Goal: Task Accomplishment & Management: Use online tool/utility

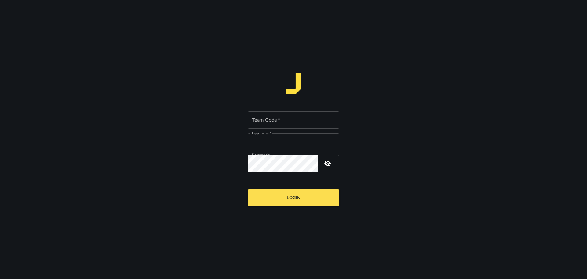
type input "*****"
click at [268, 123] on input "Team Code   *" at bounding box center [294, 119] width 92 height 17
type input "****"
click at [290, 197] on button "Login" at bounding box center [294, 197] width 92 height 17
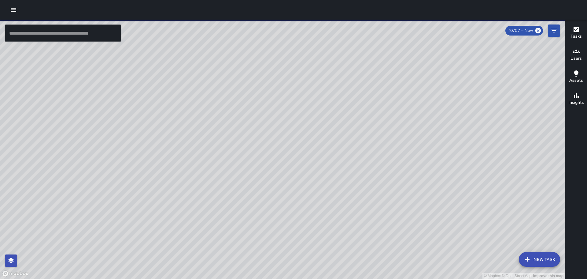
drag, startPoint x: 473, startPoint y: 166, endPoint x: 430, endPoint y: 150, distance: 45.6
click at [433, 151] on div "© Mapbox © OpenStreetMap Improve this map" at bounding box center [282, 149] width 565 height 259
drag, startPoint x: 138, startPoint y: 116, endPoint x: 341, endPoint y: 206, distance: 222.2
click at [354, 215] on div "© Mapbox © OpenStreetMap Improve this map" at bounding box center [282, 149] width 565 height 259
drag, startPoint x: 220, startPoint y: 128, endPoint x: 315, endPoint y: 183, distance: 110.2
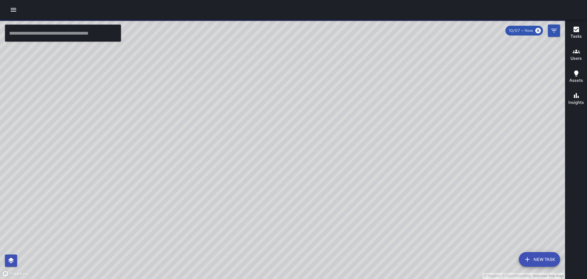
click at [315, 183] on div "© Mapbox © OpenStreetMap Improve this map" at bounding box center [282, 149] width 565 height 259
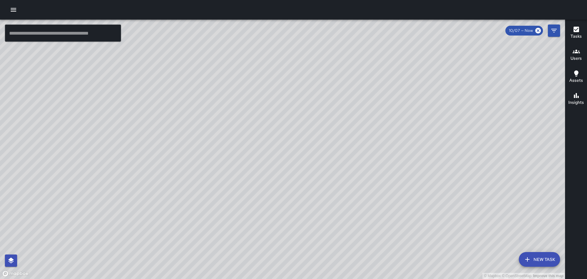
drag, startPoint x: 97, startPoint y: 135, endPoint x: 319, endPoint y: 144, distance: 222.0
click at [319, 144] on div "© Mapbox © OpenStreetMap Improve this map" at bounding box center [282, 149] width 565 height 259
drag, startPoint x: 266, startPoint y: 157, endPoint x: 271, endPoint y: 155, distance: 5.0
click at [271, 155] on div "© Mapbox © OpenStreetMap Improve this map" at bounding box center [282, 149] width 565 height 259
drag, startPoint x: 167, startPoint y: 222, endPoint x: 192, endPoint y: 192, distance: 39.4
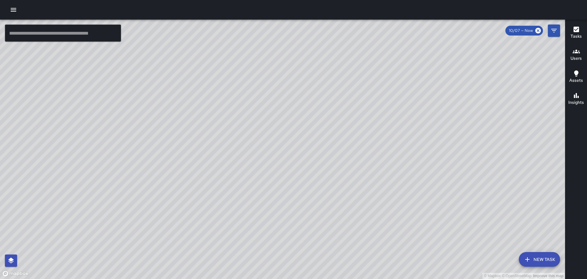
click at [201, 189] on div "© Mapbox © OpenStreetMap Improve this map" at bounding box center [282, 149] width 565 height 259
drag, startPoint x: 294, startPoint y: 147, endPoint x: 305, endPoint y: 147, distance: 11.3
click at [305, 147] on div "© Mapbox © OpenStreetMap Improve this map" at bounding box center [282, 149] width 565 height 259
drag, startPoint x: 271, startPoint y: 134, endPoint x: 296, endPoint y: 132, distance: 25.8
click at [296, 133] on div "© Mapbox © OpenStreetMap Improve this map" at bounding box center [282, 149] width 565 height 259
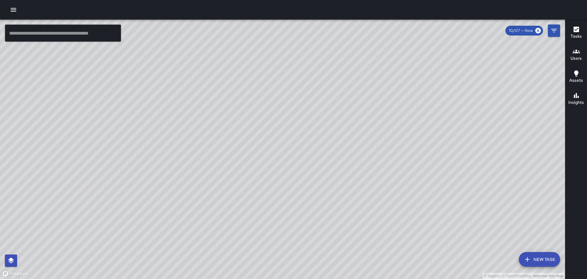
drag, startPoint x: 322, startPoint y: 196, endPoint x: 302, endPoint y: 149, distance: 51.7
click at [303, 151] on div "© Mapbox © OpenStreetMap Improve this map" at bounding box center [282, 149] width 565 height 259
drag, startPoint x: 344, startPoint y: 173, endPoint x: 269, endPoint y: 66, distance: 130.3
click at [256, 56] on div "© Mapbox © OpenStreetMap Improve this map" at bounding box center [282, 149] width 565 height 259
drag, startPoint x: 349, startPoint y: 127, endPoint x: 347, endPoint y: 113, distance: 14.6
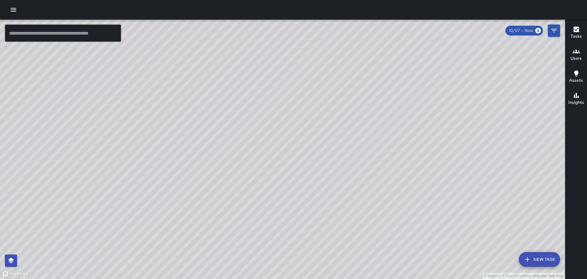
click at [347, 113] on div "© Mapbox © OpenStreetMap Improve this map" at bounding box center [282, 149] width 565 height 259
drag, startPoint x: 164, startPoint y: 143, endPoint x: 317, endPoint y: 73, distance: 168.4
click at [313, 74] on div "© Mapbox © OpenStreetMap Improve this map" at bounding box center [282, 149] width 565 height 259
drag, startPoint x: 370, startPoint y: 173, endPoint x: 364, endPoint y: 157, distance: 17.2
click at [366, 157] on div "© Mapbox © OpenStreetMap Improve this map" at bounding box center [282, 149] width 565 height 259
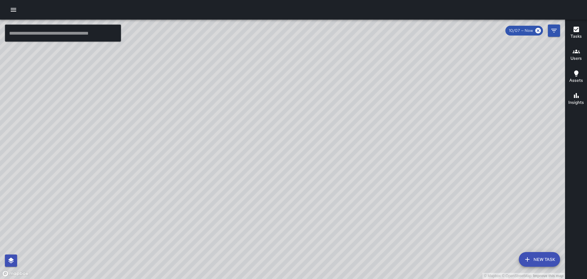
drag, startPoint x: 395, startPoint y: 171, endPoint x: 258, endPoint y: 42, distance: 188.1
click at [262, 47] on div "© Mapbox © OpenStreetMap Improve this map" at bounding box center [282, 149] width 565 height 259
drag, startPoint x: 407, startPoint y: 144, endPoint x: 354, endPoint y: 126, distance: 55.8
click at [354, 126] on div "© Mapbox © OpenStreetMap Improve this map" at bounding box center [282, 149] width 565 height 259
drag, startPoint x: 390, startPoint y: 107, endPoint x: 368, endPoint y: 124, distance: 27.1
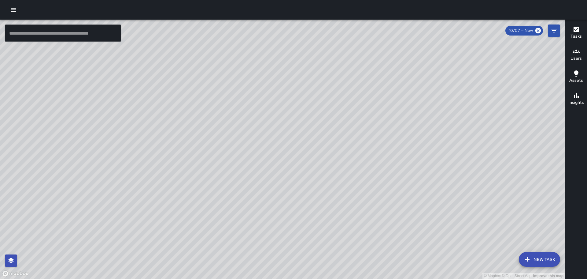
click at [339, 100] on div "© Mapbox © OpenStreetMap Improve this map" at bounding box center [282, 149] width 565 height 259
drag, startPoint x: 402, startPoint y: 135, endPoint x: 379, endPoint y: 136, distance: 23.3
click at [349, 81] on div "© Mapbox © OpenStreetMap Improve this map" at bounding box center [282, 149] width 565 height 259
drag, startPoint x: 391, startPoint y: 177, endPoint x: 342, endPoint y: 133, distance: 65.8
click at [343, 133] on div "© Mapbox © OpenStreetMap Improve this map" at bounding box center [282, 149] width 565 height 259
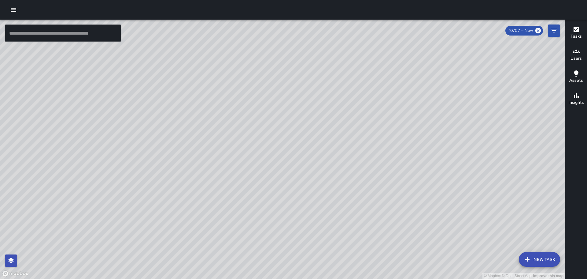
drag, startPoint x: 337, startPoint y: 86, endPoint x: 356, endPoint y: 118, distance: 37.0
click at [337, 152] on div "© Mapbox © OpenStreetMap Improve this map" at bounding box center [282, 149] width 565 height 259
drag, startPoint x: 361, startPoint y: 95, endPoint x: 357, endPoint y: 109, distance: 14.8
click at [361, 101] on div "© Mapbox © OpenStreetMap Improve this map" at bounding box center [282, 149] width 565 height 259
drag, startPoint x: 332, startPoint y: 88, endPoint x: 332, endPoint y: 100, distance: 11.9
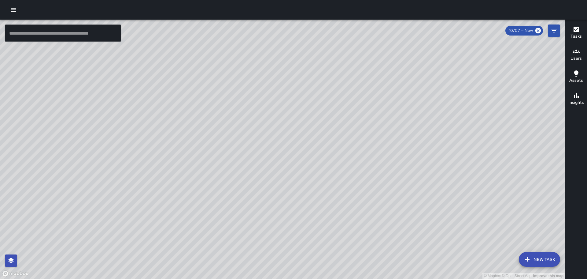
click at [332, 100] on div "© Mapbox © OpenStreetMap Improve this map" at bounding box center [282, 149] width 565 height 259
drag, startPoint x: 167, startPoint y: 150, endPoint x: 408, endPoint y: 39, distance: 266.0
click at [390, 54] on div "© Mapbox © OpenStreetMap Improve this map" at bounding box center [282, 149] width 565 height 259
drag, startPoint x: 273, startPoint y: 169, endPoint x: 396, endPoint y: 81, distance: 151.2
click at [395, 81] on div "© Mapbox © OpenStreetMap Improve this map" at bounding box center [282, 149] width 565 height 259
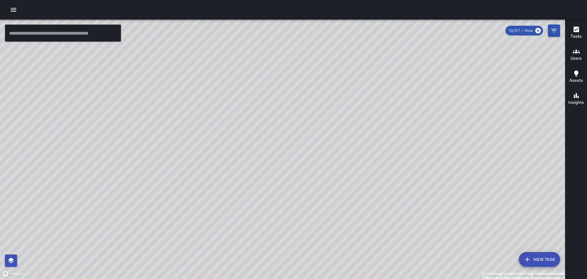
drag, startPoint x: 261, startPoint y: 105, endPoint x: 302, endPoint y: 134, distance: 49.6
click at [302, 134] on div "© Mapbox © OpenStreetMap Improve this map" at bounding box center [282, 149] width 565 height 259
drag, startPoint x: 237, startPoint y: 140, endPoint x: 292, endPoint y: 106, distance: 64.6
click at [288, 107] on div "© Mapbox © OpenStreetMap Improve this map" at bounding box center [282, 149] width 565 height 259
drag, startPoint x: 128, startPoint y: 178, endPoint x: 294, endPoint y: 122, distance: 174.8
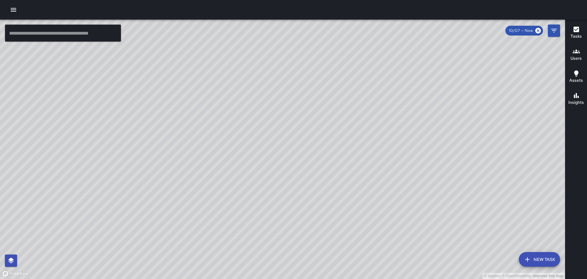
click at [294, 122] on div "© Mapbox © OpenStreetMap Improve this map" at bounding box center [282, 149] width 565 height 259
click at [129, 153] on div "© Mapbox © OpenStreetMap Improve this map ZA [PERSON_NAME] Ambassador Tasks 0 /…" at bounding box center [282, 149] width 565 height 259
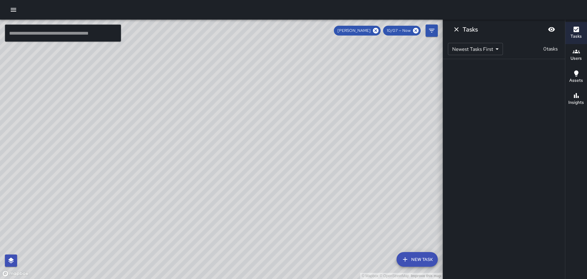
drag, startPoint x: 257, startPoint y: 171, endPoint x: 268, endPoint y: 179, distance: 13.2
click at [267, 180] on div "© Mapbox © OpenStreetMap Improve this map" at bounding box center [221, 149] width 443 height 259
click at [377, 30] on icon at bounding box center [376, 31] width 6 height 6
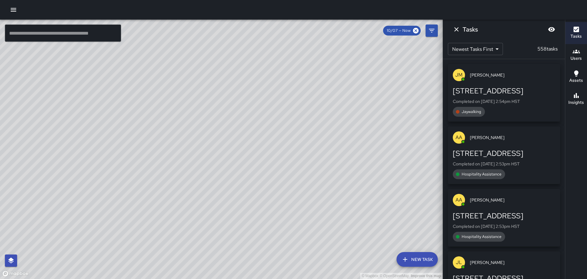
drag, startPoint x: 303, startPoint y: 121, endPoint x: 299, endPoint y: 168, distance: 47.3
click at [299, 169] on div "© Mapbox © OpenStreetMap Improve this map" at bounding box center [221, 149] width 443 height 259
click at [456, 28] on icon "Dismiss" at bounding box center [456, 29] width 7 height 7
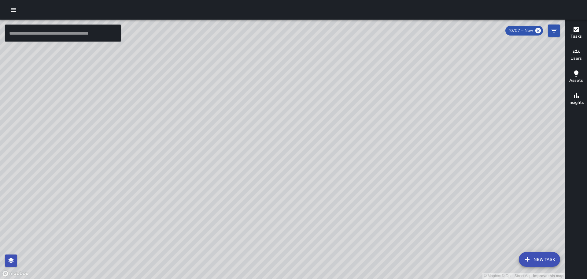
drag, startPoint x: 408, startPoint y: 133, endPoint x: 362, endPoint y: 99, distance: 57.2
click at [363, 99] on div "© Mapbox © OpenStreetMap Improve this map" at bounding box center [282, 149] width 565 height 259
drag, startPoint x: 424, startPoint y: 154, endPoint x: 327, endPoint y: 128, distance: 100.8
click at [327, 128] on div "© Mapbox © OpenStreetMap Improve this map" at bounding box center [282, 149] width 565 height 259
drag, startPoint x: 431, startPoint y: 138, endPoint x: 401, endPoint y: 124, distance: 32.8
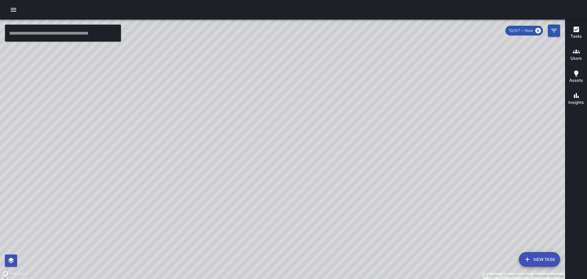
click at [400, 124] on div "© Mapbox © OpenStreetMap Improve this map" at bounding box center [282, 149] width 565 height 259
drag, startPoint x: 443, startPoint y: 138, endPoint x: 393, endPoint y: 105, distance: 59.6
click at [394, 105] on div "© Mapbox © OpenStreetMap Improve this map" at bounding box center [282, 149] width 565 height 259
drag, startPoint x: 336, startPoint y: 98, endPoint x: 348, endPoint y: 157, distance: 60.5
click at [348, 157] on div "© Mapbox © OpenStreetMap Improve this map" at bounding box center [282, 149] width 565 height 259
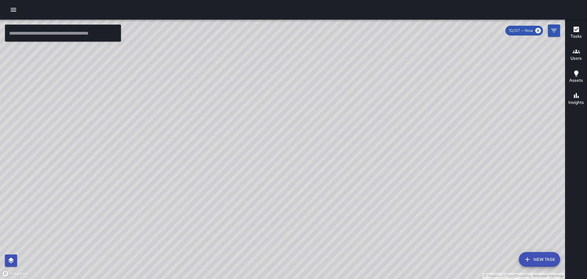
drag, startPoint x: 266, startPoint y: 119, endPoint x: 324, endPoint y: 120, distance: 57.5
click at [329, 119] on div "© Mapbox © OpenStreetMap Improve this map" at bounding box center [282, 149] width 565 height 259
drag, startPoint x: 286, startPoint y: 73, endPoint x: 300, endPoint y: 138, distance: 66.4
click at [300, 138] on div "© Mapbox © OpenStreetMap Improve this map" at bounding box center [282, 149] width 565 height 259
drag, startPoint x: 254, startPoint y: 88, endPoint x: 261, endPoint y: 110, distance: 22.8
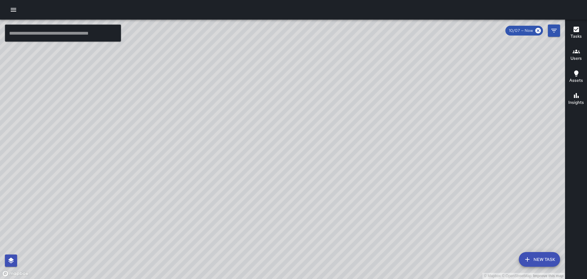
click at [261, 109] on div "© Mapbox © OpenStreetMap Improve this map" at bounding box center [282, 149] width 565 height 259
drag, startPoint x: 172, startPoint y: 97, endPoint x: 236, endPoint y: 111, distance: 65.0
click at [237, 111] on div "© Mapbox © OpenStreetMap Improve this map" at bounding box center [282, 149] width 565 height 259
drag, startPoint x: 160, startPoint y: 110, endPoint x: 200, endPoint y: 132, distance: 45.8
click at [200, 132] on div "© Mapbox © OpenStreetMap Improve this map" at bounding box center [282, 149] width 565 height 259
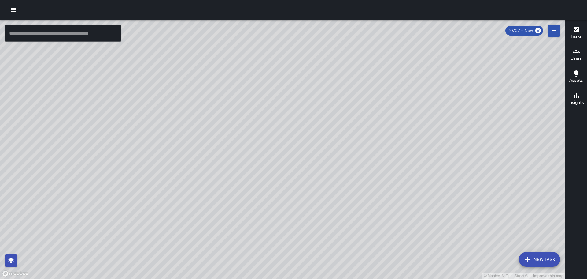
drag, startPoint x: 243, startPoint y: 156, endPoint x: 245, endPoint y: 164, distance: 7.7
click at [249, 173] on div "© Mapbox © OpenStreetMap Improve this map" at bounding box center [282, 149] width 565 height 259
drag, startPoint x: 235, startPoint y: 69, endPoint x: 277, endPoint y: 143, distance: 84.5
click at [277, 144] on div "© Mapbox © OpenStreetMap Improve this map" at bounding box center [282, 149] width 565 height 259
drag, startPoint x: 300, startPoint y: 113, endPoint x: 317, endPoint y: 113, distance: 16.8
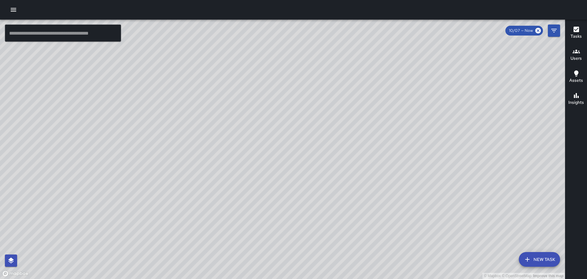
click at [309, 126] on div "© Mapbox © OpenStreetMap Improve this map" at bounding box center [282, 149] width 565 height 259
drag, startPoint x: 374, startPoint y: 175, endPoint x: 348, endPoint y: 105, distance: 74.8
click at [352, 112] on div "© Mapbox © OpenStreetMap Improve this map" at bounding box center [282, 149] width 565 height 259
drag, startPoint x: 283, startPoint y: 124, endPoint x: 343, endPoint y: 70, distance: 80.6
click at [343, 71] on div "© Mapbox © OpenStreetMap Improve this map" at bounding box center [282, 149] width 565 height 259
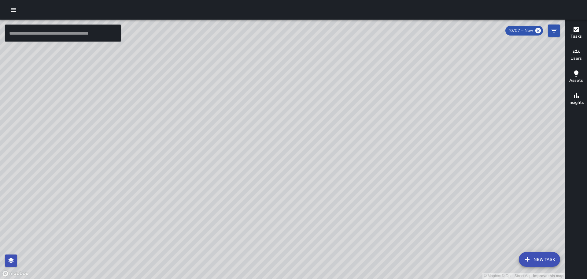
drag, startPoint x: 195, startPoint y: 120, endPoint x: 266, endPoint y: 94, distance: 75.2
click at [266, 94] on div "© Mapbox © OpenStreetMap Improve this map" at bounding box center [282, 149] width 565 height 259
drag, startPoint x: 218, startPoint y: 85, endPoint x: 321, endPoint y: 134, distance: 114.3
click at [326, 140] on div "© Mapbox © OpenStreetMap Improve this map" at bounding box center [282, 149] width 565 height 259
drag, startPoint x: 331, startPoint y: 114, endPoint x: 369, endPoint y: 165, distance: 63.6
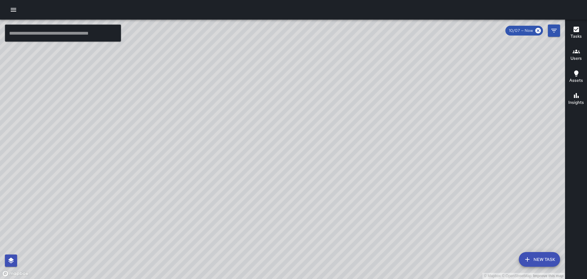
click at [369, 165] on div "© Mapbox © OpenStreetMap Improve this map" at bounding box center [282, 149] width 565 height 259
drag, startPoint x: 289, startPoint y: 111, endPoint x: 319, endPoint y: 149, distance: 48.5
click at [319, 151] on div "© Mapbox © OpenStreetMap Improve this map" at bounding box center [282, 149] width 565 height 259
drag, startPoint x: 336, startPoint y: 124, endPoint x: 334, endPoint y: 97, distance: 27.6
click at [334, 97] on div "© Mapbox © OpenStreetMap Improve this map" at bounding box center [282, 149] width 565 height 259
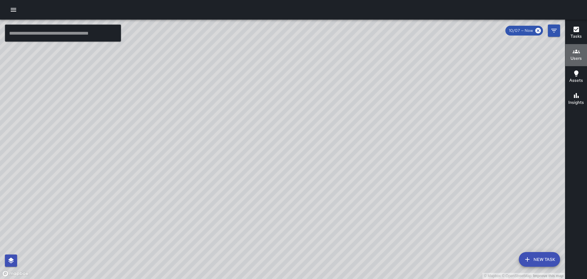
click at [578, 54] on icon "button" at bounding box center [576, 51] width 7 height 7
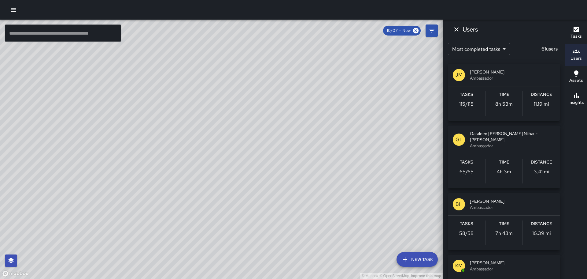
scroll to position [31, 0]
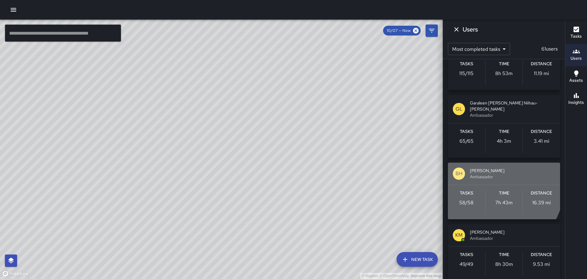
click at [459, 170] on p "BH" at bounding box center [459, 173] width 7 height 7
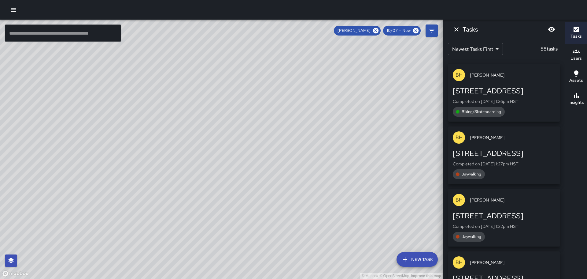
scroll to position [0, 0]
drag, startPoint x: 244, startPoint y: 122, endPoint x: 216, endPoint y: 159, distance: 46.6
click at [216, 159] on div "© Mapbox © OpenStreetMap Improve this map" at bounding box center [221, 149] width 443 height 259
click at [457, 28] on icon "Dismiss" at bounding box center [456, 29] width 7 height 7
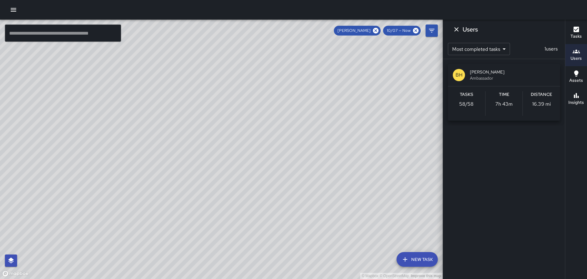
drag, startPoint x: 318, startPoint y: 110, endPoint x: 293, endPoint y: 140, distance: 38.5
click at [294, 140] on div "© Mapbox © OpenStreetMap Improve this map" at bounding box center [221, 149] width 443 height 259
drag, startPoint x: 233, startPoint y: 131, endPoint x: 333, endPoint y: 35, distance: 138.5
click at [333, 35] on div "© Mapbox © OpenStreetMap Improve this map" at bounding box center [221, 149] width 443 height 259
drag, startPoint x: 285, startPoint y: 115, endPoint x: 345, endPoint y: 169, distance: 81.0
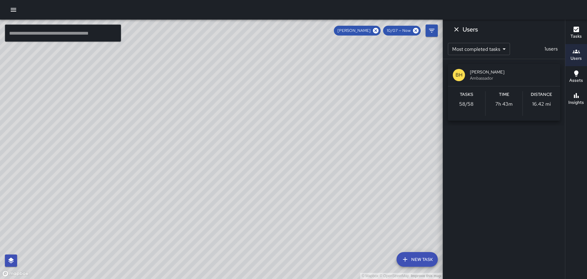
click at [345, 169] on div "© Mapbox © OpenStreetMap Improve this map" at bounding box center [221, 149] width 443 height 259
drag, startPoint x: 280, startPoint y: 117, endPoint x: 374, endPoint y: 192, distance: 120.7
click at [376, 194] on div "© Mapbox © OpenStreetMap Improve this map" at bounding box center [221, 149] width 443 height 259
drag, startPoint x: 352, startPoint y: 141, endPoint x: 329, endPoint y: 114, distance: 35.5
click at [304, 84] on div "© Mapbox © OpenStreetMap Improve this map" at bounding box center [221, 149] width 443 height 259
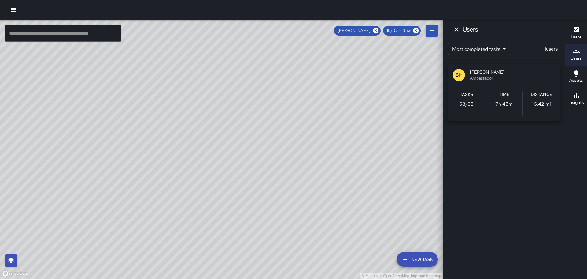
drag, startPoint x: 367, startPoint y: 179, endPoint x: 316, endPoint y: 99, distance: 95.3
click at [316, 99] on div "© Mapbox © OpenStreetMap Improve this map" at bounding box center [221, 149] width 443 height 259
drag, startPoint x: 319, startPoint y: 138, endPoint x: 304, endPoint y: 113, distance: 29.8
click at [304, 113] on div "© Mapbox © OpenStreetMap Improve this map" at bounding box center [221, 149] width 443 height 259
drag, startPoint x: 315, startPoint y: 126, endPoint x: 295, endPoint y: 91, distance: 39.6
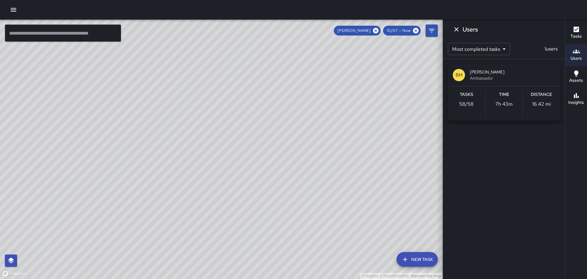
click at [290, 81] on div "© Mapbox © OpenStreetMap Improve this map" at bounding box center [221, 149] width 443 height 259
drag, startPoint x: 290, startPoint y: 165, endPoint x: 281, endPoint y: 113, distance: 53.4
click at [281, 113] on div "© Mapbox © OpenStreetMap Improve this map" at bounding box center [221, 149] width 443 height 259
drag, startPoint x: 273, startPoint y: 101, endPoint x: 273, endPoint y: 152, distance: 50.8
click at [275, 154] on div "© Mapbox © OpenStreetMap Improve this map" at bounding box center [221, 149] width 443 height 259
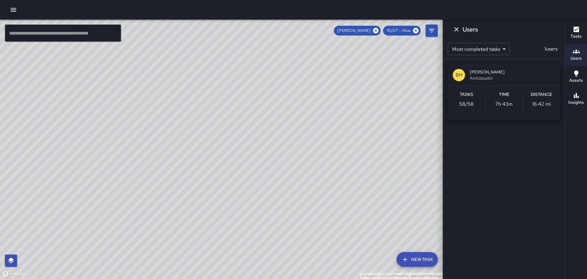
drag, startPoint x: 271, startPoint y: 123, endPoint x: 299, endPoint y: 141, distance: 32.9
click at [316, 168] on div "© Mapbox © OpenStreetMap Improve this map" at bounding box center [221, 149] width 443 height 259
drag, startPoint x: 215, startPoint y: 94, endPoint x: 281, endPoint y: 151, distance: 87.1
click at [281, 151] on div "© Mapbox © OpenStreetMap Improve this map" at bounding box center [221, 149] width 443 height 259
drag, startPoint x: 256, startPoint y: 117, endPoint x: 271, endPoint y: 133, distance: 22.1
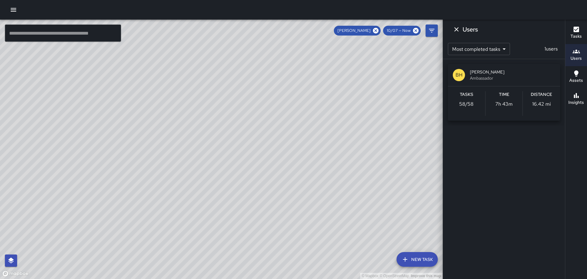
click at [271, 133] on div "© Mapbox © OpenStreetMap Improve this map" at bounding box center [221, 149] width 443 height 259
drag, startPoint x: 253, startPoint y: 99, endPoint x: 270, endPoint y: 136, distance: 40.8
click at [270, 136] on div "© Mapbox © OpenStreetMap Improve this map" at bounding box center [221, 149] width 443 height 259
drag, startPoint x: 251, startPoint y: 113, endPoint x: 313, endPoint y: 157, distance: 75.2
click at [313, 158] on div "© Mapbox © OpenStreetMap Improve this map" at bounding box center [221, 149] width 443 height 259
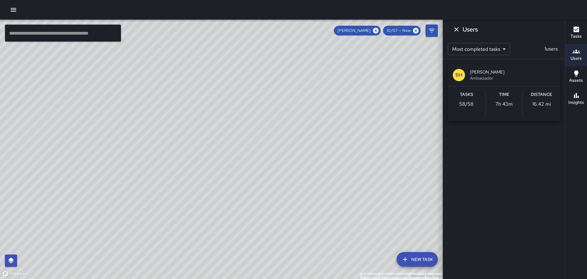
drag, startPoint x: 151, startPoint y: 157, endPoint x: 245, endPoint y: 113, distance: 103.6
click at [240, 118] on div "© Mapbox © OpenStreetMap Improve this map" at bounding box center [221, 149] width 443 height 259
drag, startPoint x: 99, startPoint y: 109, endPoint x: 295, endPoint y: 72, distance: 200.0
click at [285, 75] on div "© Mapbox © OpenStreetMap Improve this map" at bounding box center [221, 149] width 443 height 259
drag, startPoint x: 262, startPoint y: 102, endPoint x: 184, endPoint y: 74, distance: 82.4
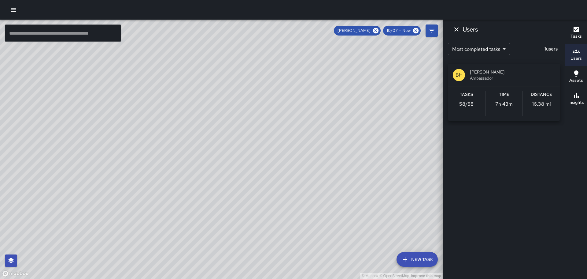
click at [278, 171] on div "© Mapbox © OpenStreetMap Improve this map" at bounding box center [221, 149] width 443 height 259
drag, startPoint x: 199, startPoint y: 86, endPoint x: 161, endPoint y: 41, distance: 58.9
click at [160, 40] on div "© Mapbox © OpenStreetMap Improve this map" at bounding box center [221, 149] width 443 height 259
drag, startPoint x: 270, startPoint y: 168, endPoint x: 189, endPoint y: 32, distance: 157.9
click at [194, 38] on div "© Mapbox © OpenStreetMap Improve this map" at bounding box center [221, 149] width 443 height 259
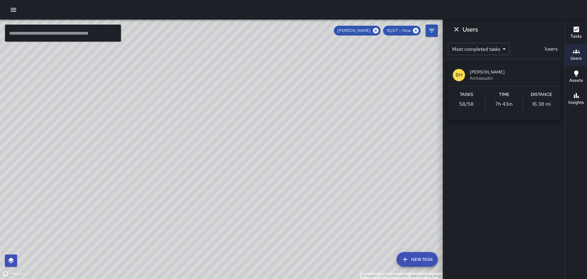
drag, startPoint x: 288, startPoint y: 126, endPoint x: 238, endPoint y: 119, distance: 50.5
click at [238, 119] on div "© Mapbox © OpenStreetMap Improve this map" at bounding box center [221, 149] width 443 height 259
drag, startPoint x: 264, startPoint y: 116, endPoint x: 201, endPoint y: 69, distance: 78.9
click at [201, 69] on div "© Mapbox © OpenStreetMap Improve this map" at bounding box center [221, 149] width 443 height 259
drag, startPoint x: 278, startPoint y: 146, endPoint x: 234, endPoint y: 88, distance: 72.5
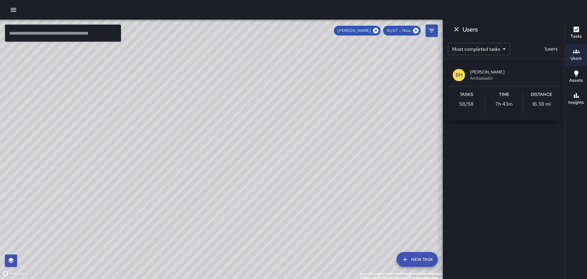
click at [239, 93] on div "© Mapbox © OpenStreetMap Improve this map" at bounding box center [221, 149] width 443 height 259
drag, startPoint x: 311, startPoint y: 170, endPoint x: 278, endPoint y: 118, distance: 61.4
click at [278, 119] on div "© Mapbox © OpenStreetMap Improve this map" at bounding box center [221, 149] width 443 height 259
drag, startPoint x: 315, startPoint y: 180, endPoint x: 282, endPoint y: 103, distance: 83.3
click at [285, 110] on div "© Mapbox © OpenStreetMap Improve this map" at bounding box center [221, 149] width 443 height 259
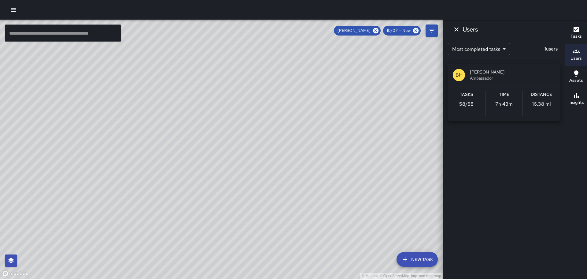
drag, startPoint x: 326, startPoint y: 180, endPoint x: 335, endPoint y: 205, distance: 27.3
click at [336, 206] on div "© Mapbox © OpenStreetMap Improve this map" at bounding box center [221, 149] width 443 height 259
drag, startPoint x: 259, startPoint y: 121, endPoint x: 296, endPoint y: 185, distance: 73.7
click at [296, 185] on div "© Mapbox © OpenStreetMap Improve this map" at bounding box center [221, 149] width 443 height 259
drag, startPoint x: 257, startPoint y: 136, endPoint x: 291, endPoint y: 180, distance: 55.8
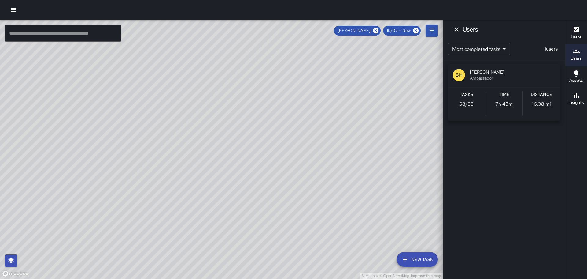
click at [300, 196] on div "© Mapbox © OpenStreetMap Improve this map" at bounding box center [221, 149] width 443 height 259
drag, startPoint x: 219, startPoint y: 114, endPoint x: 253, endPoint y: 159, distance: 56.5
click at [253, 159] on div "© Mapbox © OpenStreetMap Improve this map" at bounding box center [221, 149] width 443 height 259
drag, startPoint x: 223, startPoint y: 124, endPoint x: 269, endPoint y: 167, distance: 62.6
click at [271, 170] on div "© Mapbox © OpenStreetMap Improve this map" at bounding box center [221, 149] width 443 height 259
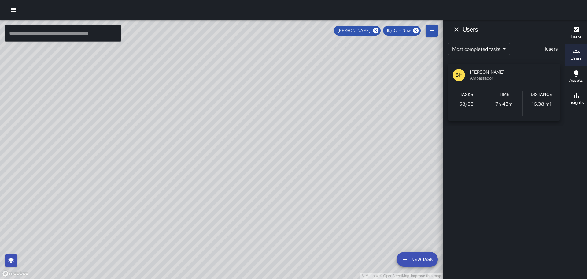
drag, startPoint x: 238, startPoint y: 140, endPoint x: 266, endPoint y: 169, distance: 40.1
click at [265, 169] on div "© Mapbox © OpenStreetMap Improve this map" at bounding box center [221, 149] width 443 height 259
drag, startPoint x: 220, startPoint y: 137, endPoint x: 281, endPoint y: 130, distance: 61.9
click at [281, 130] on div "© Mapbox © OpenStreetMap Improve this map" at bounding box center [221, 149] width 443 height 259
drag, startPoint x: 151, startPoint y: 73, endPoint x: 253, endPoint y: 132, distance: 117.6
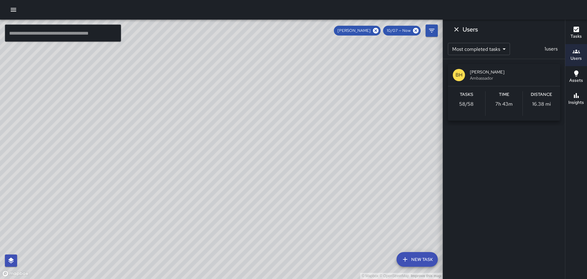
click at [253, 131] on div "© Mapbox © OpenStreetMap Improve this map" at bounding box center [221, 149] width 443 height 259
click at [377, 29] on icon at bounding box center [376, 31] width 6 height 6
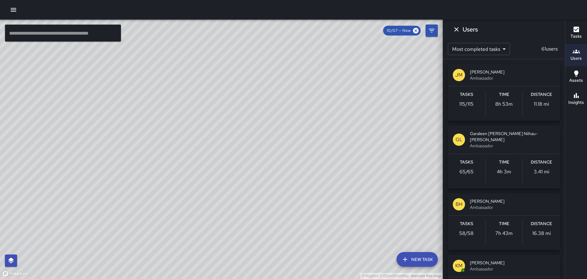
drag, startPoint x: 370, startPoint y: 139, endPoint x: 316, endPoint y: 76, distance: 82.3
click at [317, 76] on div "© Mapbox © OpenStreetMap Improve this map" at bounding box center [221, 149] width 443 height 259
drag, startPoint x: 350, startPoint y: 150, endPoint x: 314, endPoint y: 102, distance: 59.7
click at [314, 102] on div "© Mapbox © OpenStreetMap Improve this map" at bounding box center [221, 149] width 443 height 259
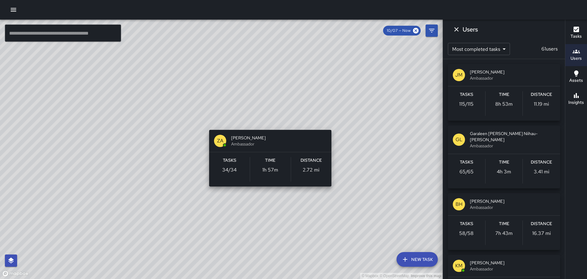
click at [334, 119] on div "© Mapbox © OpenStreetMap Improve this map ZA [PERSON_NAME] Ambassador Tasks 34 …" at bounding box center [221, 149] width 443 height 259
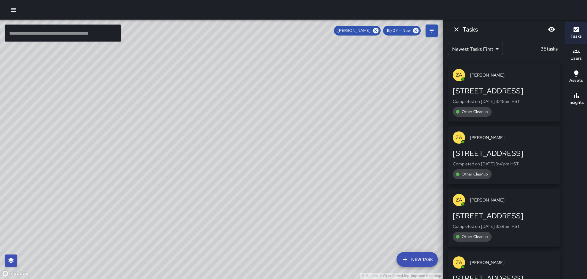
drag, startPoint x: 381, startPoint y: 111, endPoint x: 350, endPoint y: 158, distance: 56.7
click at [350, 158] on div "© Mapbox © OpenStreetMap Improve this map" at bounding box center [221, 149] width 443 height 259
click at [455, 29] on icon "Dismiss" at bounding box center [456, 29] width 7 height 7
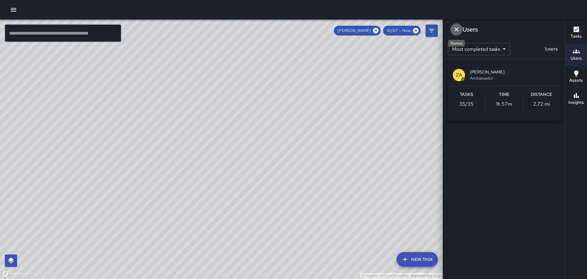
click at [458, 28] on icon "Dismiss" at bounding box center [457, 29] width 4 height 4
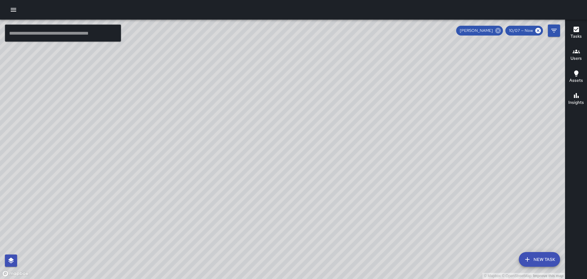
click at [499, 28] on icon at bounding box center [499, 31] width 6 height 6
drag, startPoint x: 448, startPoint y: 150, endPoint x: 294, endPoint y: 82, distance: 168.3
click at [345, 101] on div "© Mapbox © OpenStreetMap Improve this map" at bounding box center [282, 149] width 565 height 259
drag, startPoint x: 344, startPoint y: 225, endPoint x: 309, endPoint y: 149, distance: 83.8
click at [310, 151] on div "© Mapbox © OpenStreetMap Improve this map" at bounding box center [282, 149] width 565 height 259
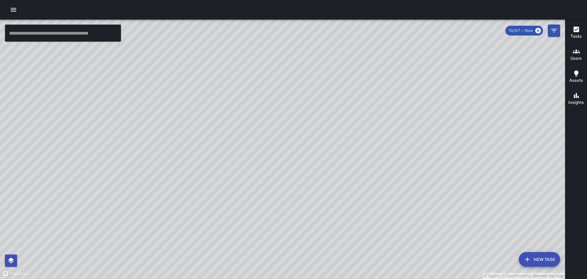
drag, startPoint x: 315, startPoint y: 109, endPoint x: 340, endPoint y: 128, distance: 31.8
click at [340, 128] on div "© Mapbox © OpenStreetMap Improve this map" at bounding box center [282, 149] width 565 height 259
drag, startPoint x: 328, startPoint y: 127, endPoint x: 379, endPoint y: 128, distance: 51.1
click at [382, 133] on div "© Mapbox © OpenStreetMap Improve this map" at bounding box center [282, 149] width 565 height 259
drag, startPoint x: 259, startPoint y: 80, endPoint x: 312, endPoint y: 91, distance: 53.8
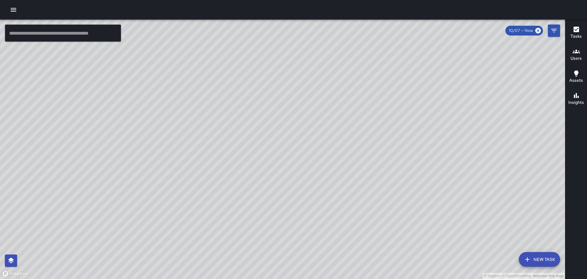
click at [312, 91] on div "© Mapbox © OpenStreetMap Improve this map" at bounding box center [282, 149] width 565 height 259
drag, startPoint x: 219, startPoint y: 110, endPoint x: 238, endPoint y: 167, distance: 59.7
click at [238, 167] on div "© Mapbox © OpenStreetMap Improve this map" at bounding box center [282, 149] width 565 height 259
drag, startPoint x: 205, startPoint y: 111, endPoint x: 292, endPoint y: 115, distance: 87.6
click at [291, 116] on div "© Mapbox © OpenStreetMap Improve this map" at bounding box center [282, 149] width 565 height 259
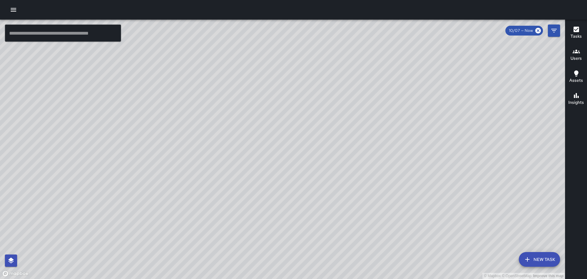
drag, startPoint x: 116, startPoint y: 145, endPoint x: 174, endPoint y: 142, distance: 58.8
click at [174, 142] on div "© Mapbox © OpenStreetMap Improve this map" at bounding box center [282, 149] width 565 height 259
drag, startPoint x: 273, startPoint y: 119, endPoint x: 257, endPoint y: 159, distance: 42.8
click at [266, 174] on div "© Mapbox © OpenStreetMap Improve this map" at bounding box center [282, 149] width 565 height 259
drag, startPoint x: 245, startPoint y: 136, endPoint x: 277, endPoint y: 197, distance: 69.2
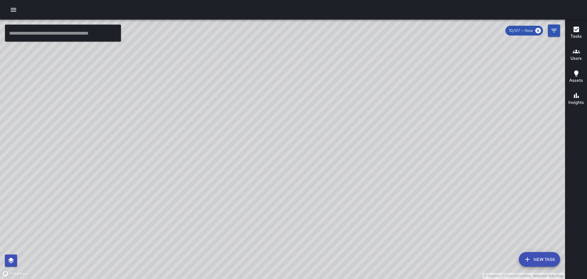
click at [277, 198] on div "© Mapbox © OpenStreetMap Improve this map" at bounding box center [282, 149] width 565 height 259
drag, startPoint x: 221, startPoint y: 115, endPoint x: 313, endPoint y: 162, distance: 103.4
click at [312, 162] on div "© Mapbox © OpenStreetMap Improve this map" at bounding box center [282, 149] width 565 height 259
drag, startPoint x: 195, startPoint y: 135, endPoint x: 254, endPoint y: 148, distance: 60.6
click at [254, 148] on div "© Mapbox © OpenStreetMap Improve this map" at bounding box center [282, 149] width 565 height 259
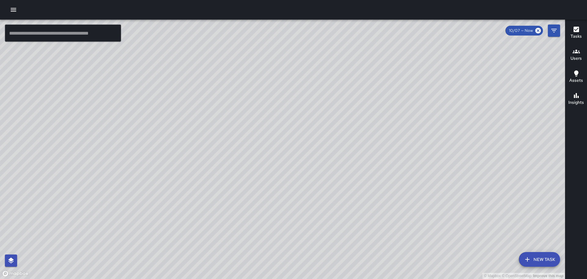
drag, startPoint x: 382, startPoint y: 115, endPoint x: 355, endPoint y: 129, distance: 30.3
click at [380, 146] on div "© Mapbox © OpenStreetMap Improve this map" at bounding box center [282, 149] width 565 height 259
drag, startPoint x: 415, startPoint y: 171, endPoint x: 363, endPoint y: 121, distance: 72.0
click at [364, 122] on div "© Mapbox © OpenStreetMap Improve this map" at bounding box center [282, 149] width 565 height 259
drag, startPoint x: 410, startPoint y: 174, endPoint x: 388, endPoint y: 152, distance: 31.6
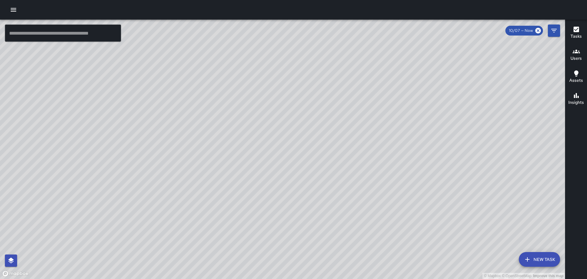
click at [389, 155] on div "© Mapbox © OpenStreetMap Improve this map" at bounding box center [282, 149] width 565 height 259
drag, startPoint x: 357, startPoint y: 214, endPoint x: 344, endPoint y: 186, distance: 30.7
click at [344, 186] on div "© Mapbox © OpenStreetMap Improve this map" at bounding box center [282, 149] width 565 height 259
drag, startPoint x: 374, startPoint y: 181, endPoint x: 390, endPoint y: 170, distance: 20.5
click at [336, 142] on div "© Mapbox © OpenStreetMap Improve this map" at bounding box center [282, 149] width 565 height 259
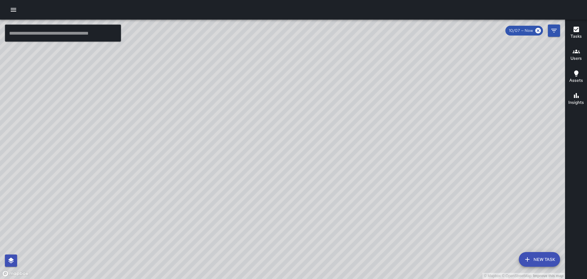
drag, startPoint x: 431, startPoint y: 222, endPoint x: 346, endPoint y: 156, distance: 107.4
click at [338, 149] on div "© Mapbox © OpenStreetMap Improve this map" at bounding box center [282, 149] width 565 height 259
drag, startPoint x: 394, startPoint y: 174, endPoint x: 447, endPoint y: 272, distance: 110.5
click at [449, 277] on div "© Mapbox © OpenStreetMap Improve this map" at bounding box center [282, 149] width 565 height 259
drag, startPoint x: 379, startPoint y: 112, endPoint x: 394, endPoint y: 139, distance: 30.5
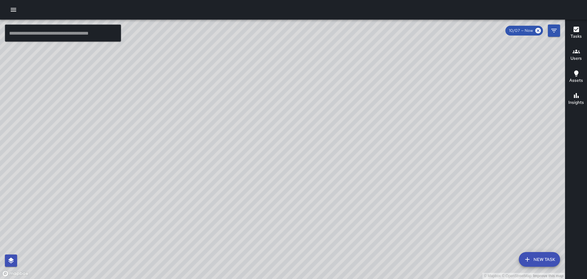
click at [394, 139] on div "© Mapbox © OpenStreetMap Improve this map" at bounding box center [282, 149] width 565 height 259
drag, startPoint x: 331, startPoint y: 140, endPoint x: 356, endPoint y: 159, distance: 32.3
click at [355, 159] on div "© Mapbox © OpenStreetMap Improve this map" at bounding box center [282, 149] width 565 height 259
